Goal: Transaction & Acquisition: Book appointment/travel/reservation

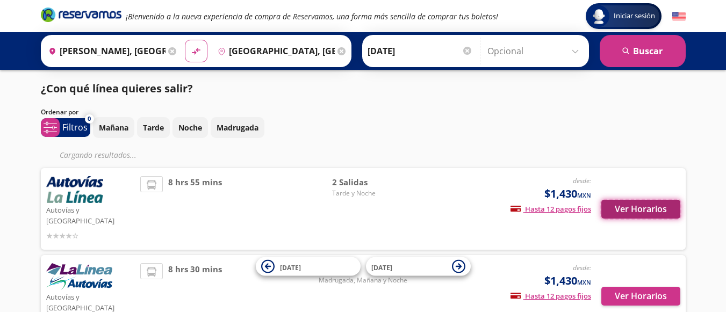
click at [638, 205] on button "Ver Horarios" at bounding box center [641, 209] width 79 height 19
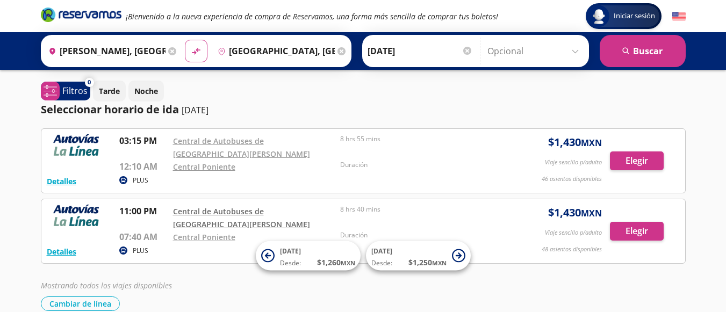
scroll to position [53, 0]
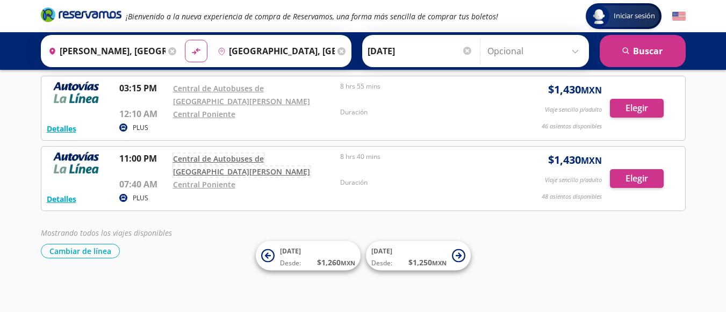
click at [190, 160] on link "Central de Autobuses de [GEOGRAPHIC_DATA][PERSON_NAME]" at bounding box center [241, 165] width 137 height 23
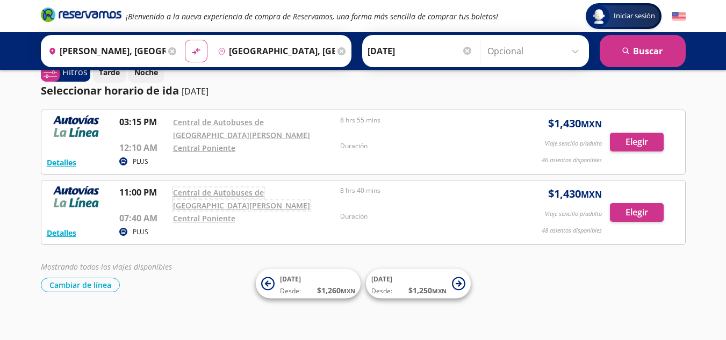
scroll to position [0, 0]
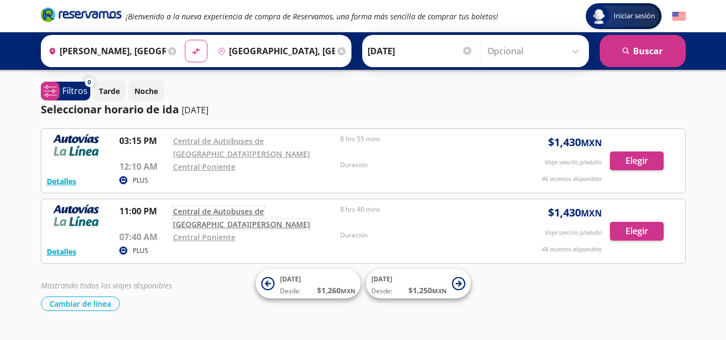
click at [212, 211] on link "Central de Autobuses de [GEOGRAPHIC_DATA][PERSON_NAME]" at bounding box center [241, 217] width 137 height 23
click at [339, 51] on icon at bounding box center [342, 51] width 8 height 8
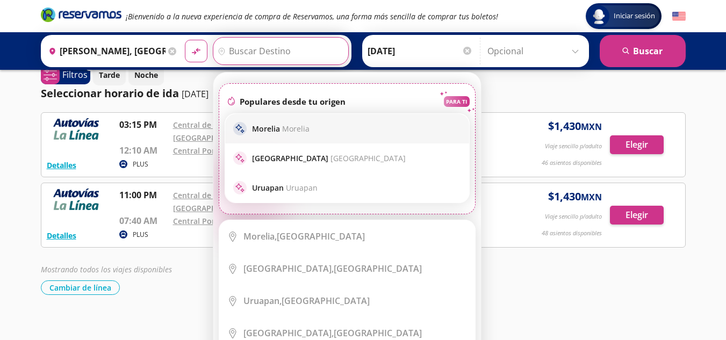
scroll to position [25, 0]
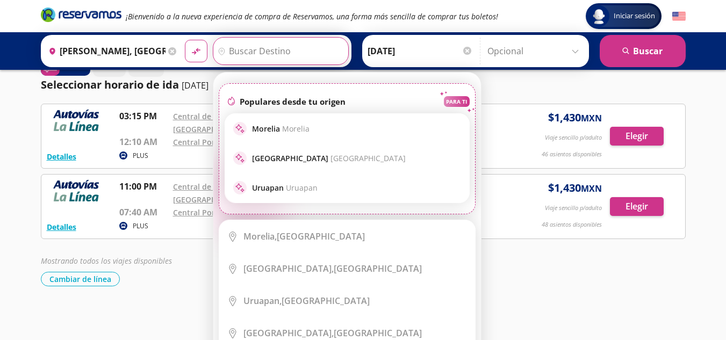
click at [331, 155] on span "[GEOGRAPHIC_DATA]" at bounding box center [368, 158] width 75 height 10
type input "[GEOGRAPHIC_DATA], [GEOGRAPHIC_DATA]"
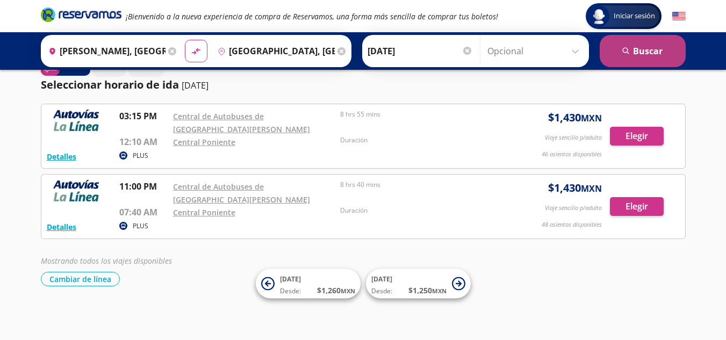
click at [673, 55] on button "search [GEOGRAPHIC_DATA]" at bounding box center [643, 51] width 86 height 32
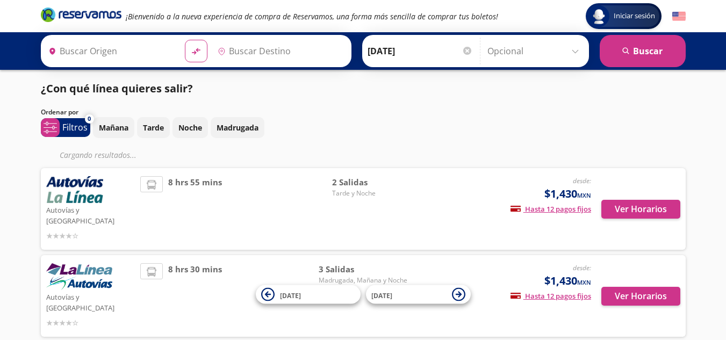
type input "[PERSON_NAME], [GEOGRAPHIC_DATA]"
type input "[GEOGRAPHIC_DATA], [GEOGRAPHIC_DATA]"
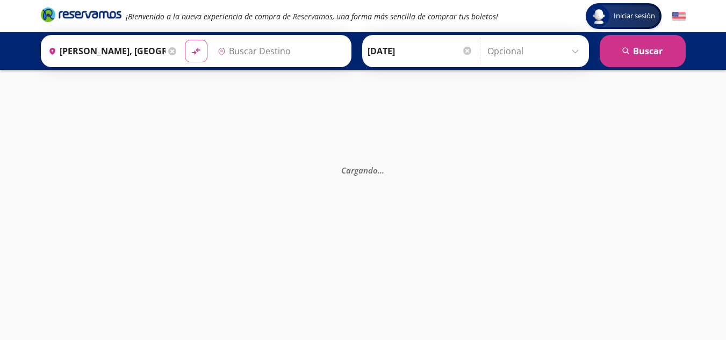
type input "[GEOGRAPHIC_DATA], [GEOGRAPHIC_DATA]"
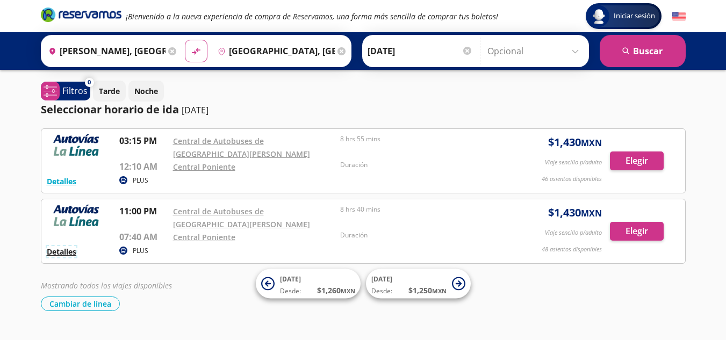
click at [53, 249] on button "Detalles" at bounding box center [62, 251] width 30 height 11
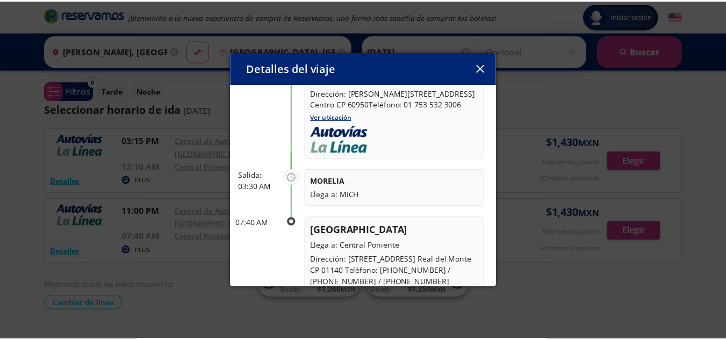
scroll to position [161, 0]
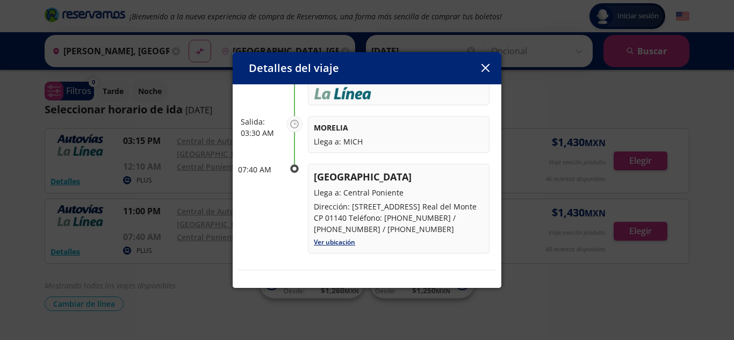
click at [492, 64] on button "button" at bounding box center [485, 68] width 16 height 16
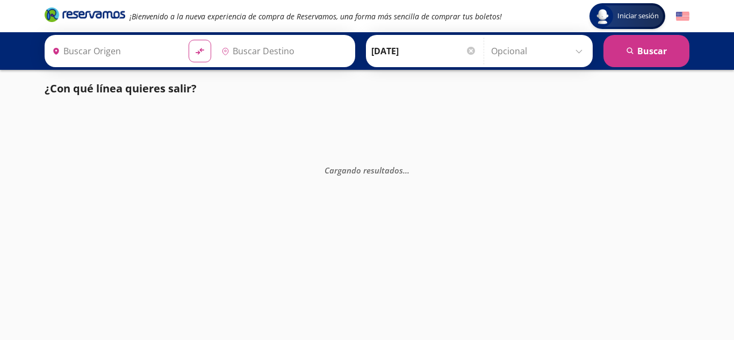
type input "[PERSON_NAME], [GEOGRAPHIC_DATA]"
type input "[GEOGRAPHIC_DATA], [GEOGRAPHIC_DATA]"
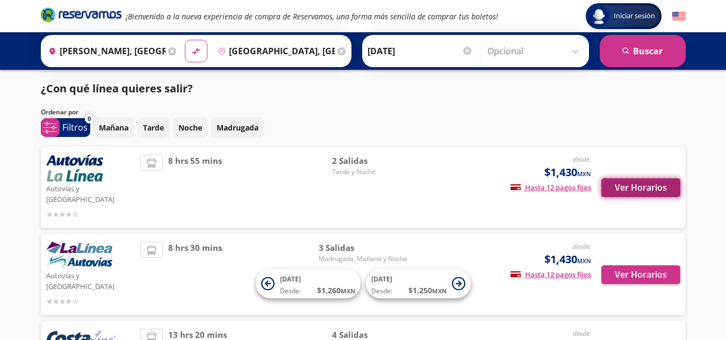
click at [655, 179] on button "Ver Horarios" at bounding box center [641, 188] width 79 height 19
click at [184, 126] on p "Noche" at bounding box center [191, 127] width 24 height 11
click at [187, 126] on p "Noche" at bounding box center [191, 127] width 24 height 11
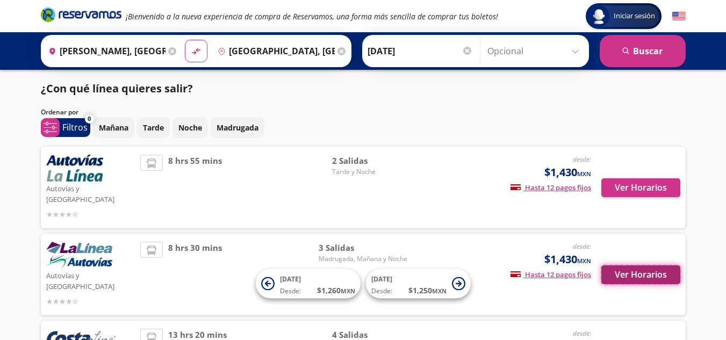
click at [622, 266] on button "Ver Horarios" at bounding box center [641, 275] width 79 height 19
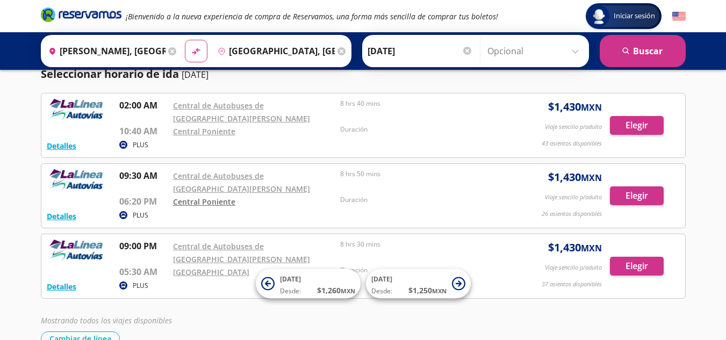
scroll to position [54, 0]
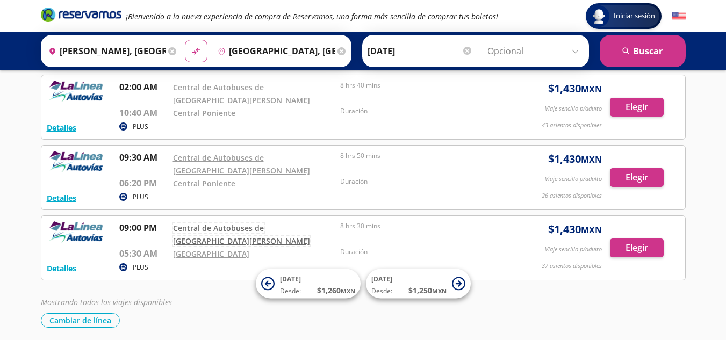
click at [199, 233] on link "Central de Autobuses de [GEOGRAPHIC_DATA][PERSON_NAME]" at bounding box center [241, 234] width 137 height 23
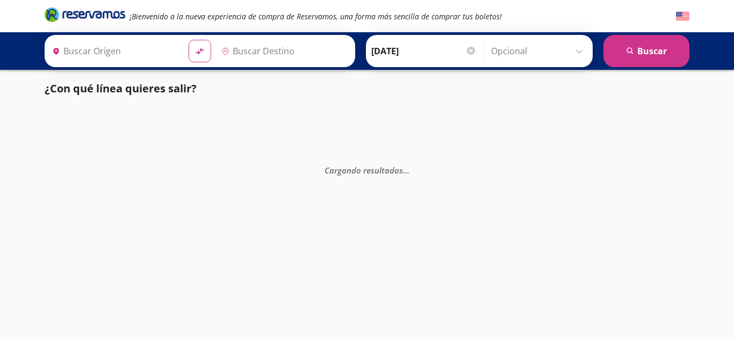
type input "[PERSON_NAME], [GEOGRAPHIC_DATA]"
type input "Morelia, Michoacán"
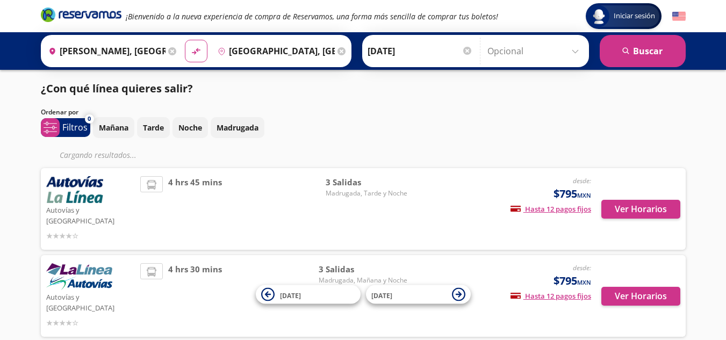
click at [338, 49] on icon at bounding box center [342, 51] width 8 height 8
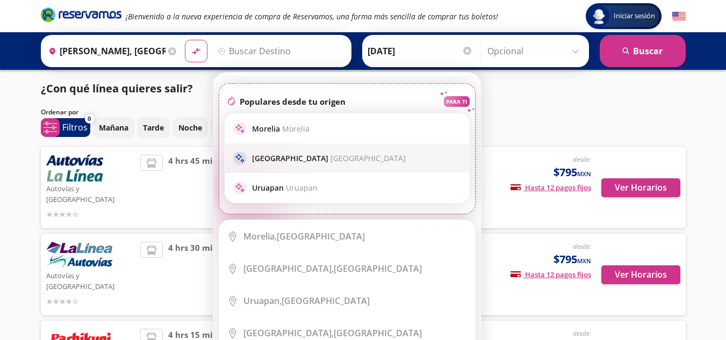
click at [279, 159] on p "Ciudad de México Ciudad de México" at bounding box center [329, 158] width 154 height 10
type input "[GEOGRAPHIC_DATA], [GEOGRAPHIC_DATA]"
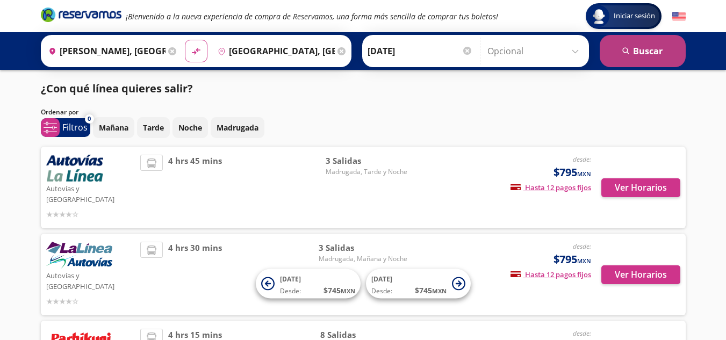
click at [639, 45] on button "search [GEOGRAPHIC_DATA]" at bounding box center [643, 51] width 86 height 32
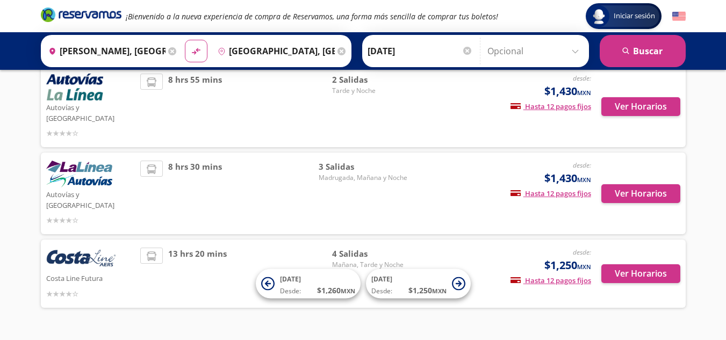
scroll to position [87, 0]
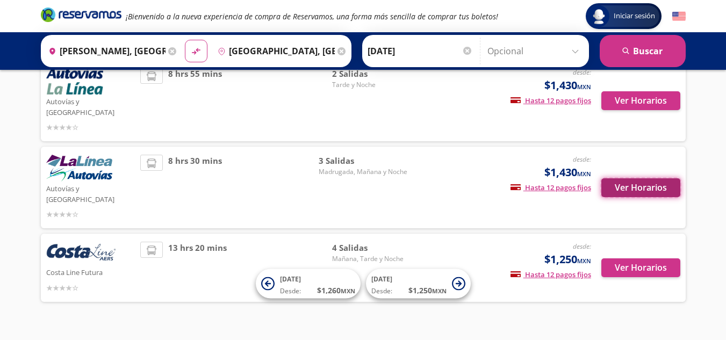
click at [644, 179] on button "Ver Horarios" at bounding box center [641, 188] width 79 height 19
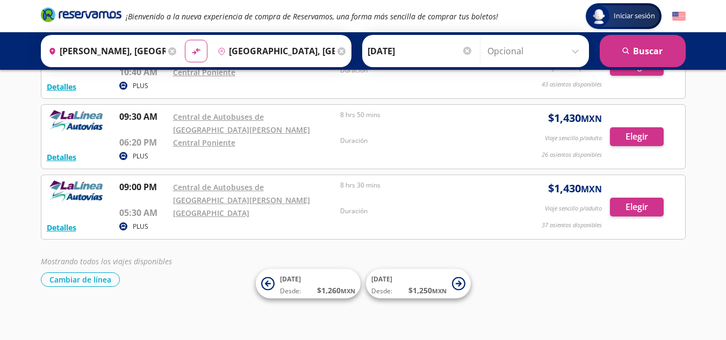
scroll to position [95, 0]
click at [213, 211] on link "Central del Norte" at bounding box center [211, 213] width 76 height 10
click at [643, 210] on button "Elegir" at bounding box center [637, 206] width 54 height 19
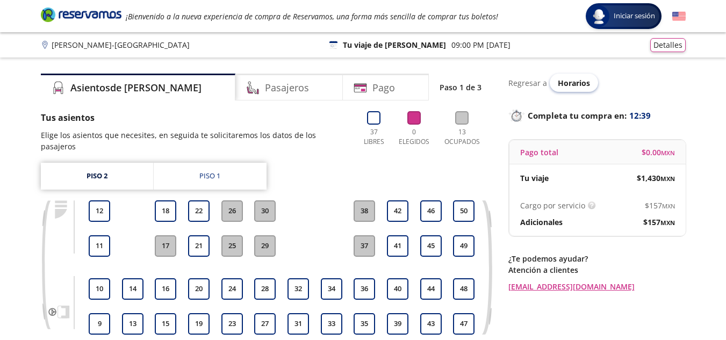
click at [571, 88] on div "Horarios" at bounding box center [574, 83] width 48 height 18
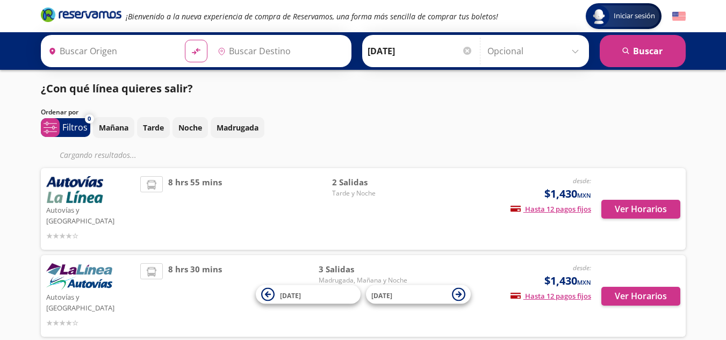
type input "[GEOGRAPHIC_DATA], [GEOGRAPHIC_DATA]"
type input "[PERSON_NAME], [GEOGRAPHIC_DATA]"
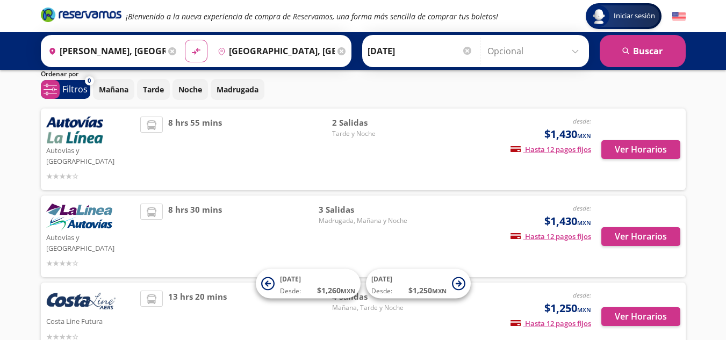
scroll to position [87, 0]
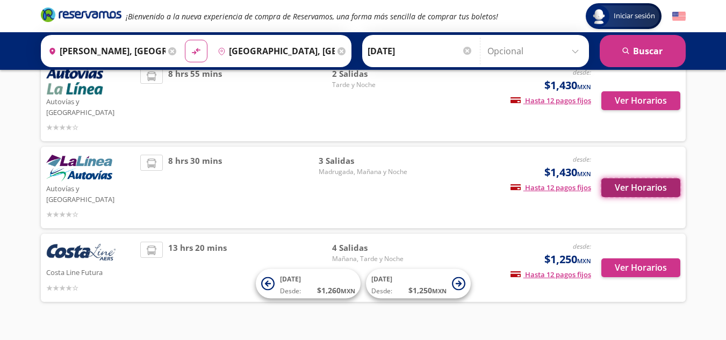
click at [643, 179] on button "Ver Horarios" at bounding box center [641, 188] width 79 height 19
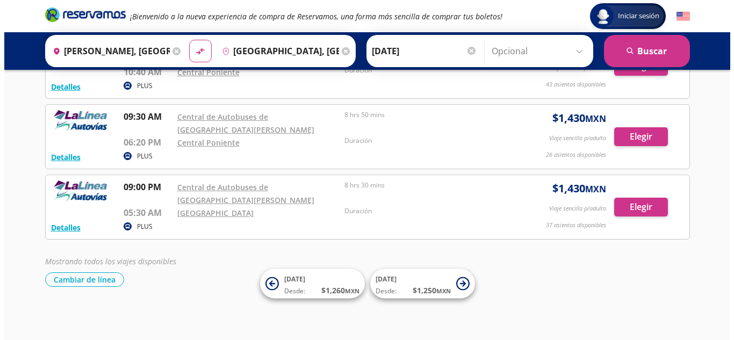
scroll to position [95, 0]
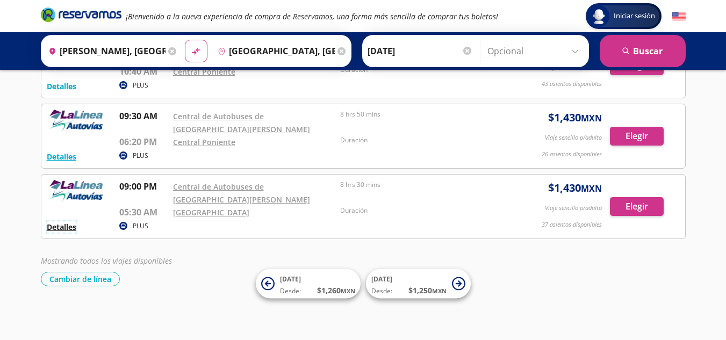
click at [59, 229] on button "Detalles" at bounding box center [62, 227] width 30 height 11
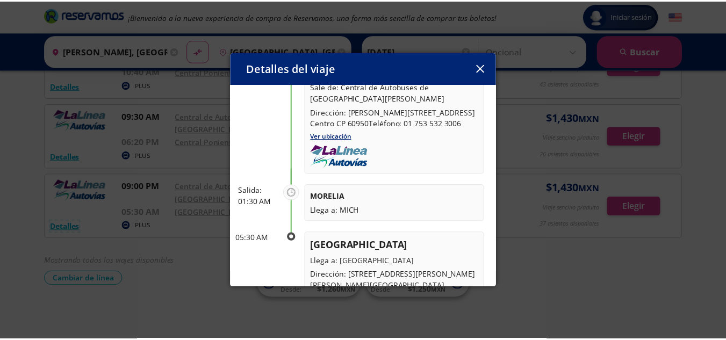
scroll to position [108, 0]
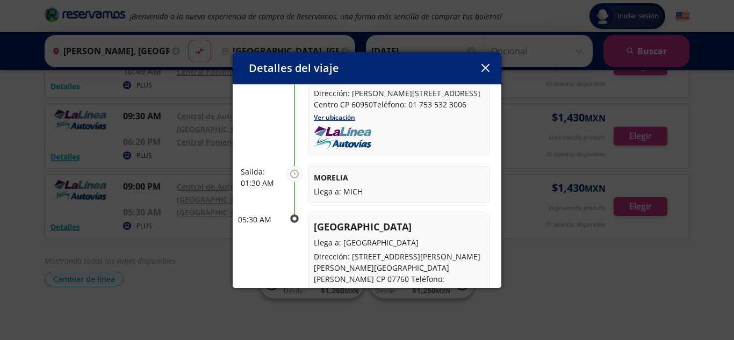
click at [484, 72] on icon "button" at bounding box center [486, 68] width 8 height 8
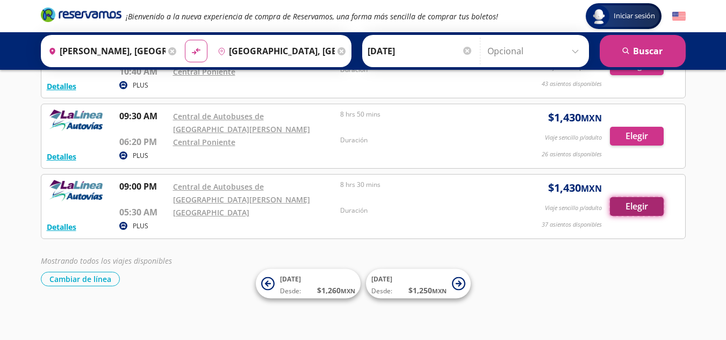
click at [643, 201] on button "Elegir" at bounding box center [637, 206] width 54 height 19
